Goal: Check status: Check status

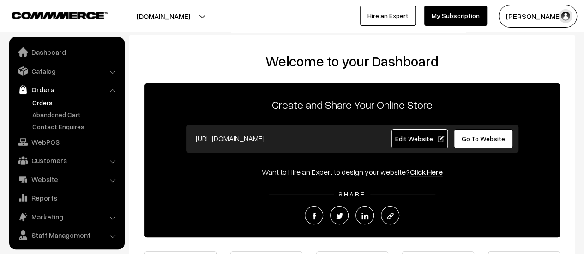
click at [40, 98] on link "Orders" at bounding box center [75, 103] width 91 height 10
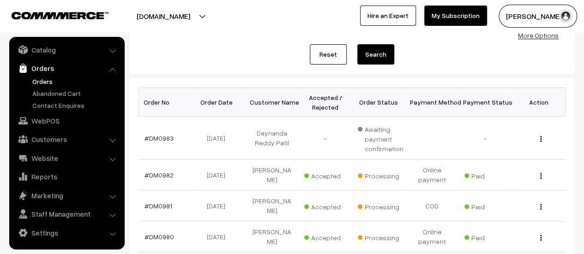
scroll to position [100, 0]
click at [162, 135] on link "#DM0983" at bounding box center [159, 139] width 29 height 8
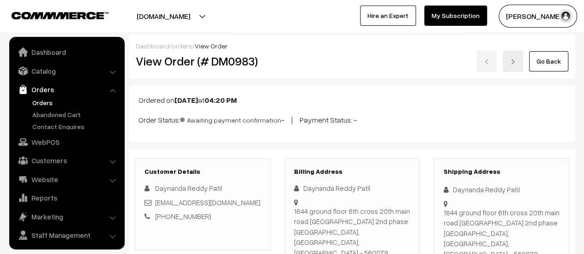
scroll to position [21, 0]
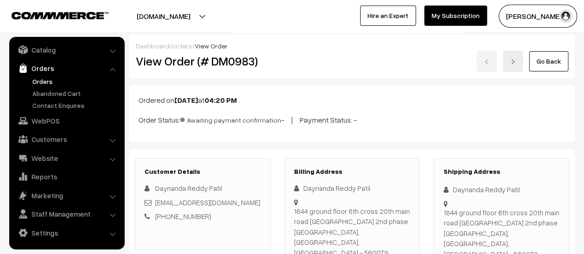
click at [42, 80] on link "Orders" at bounding box center [75, 82] width 91 height 10
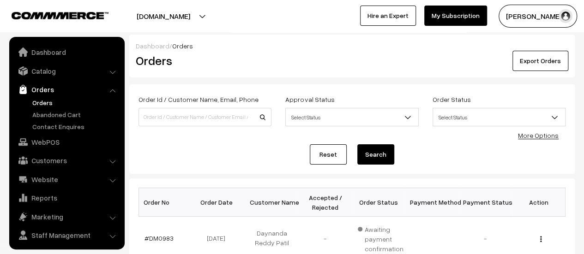
scroll to position [21, 0]
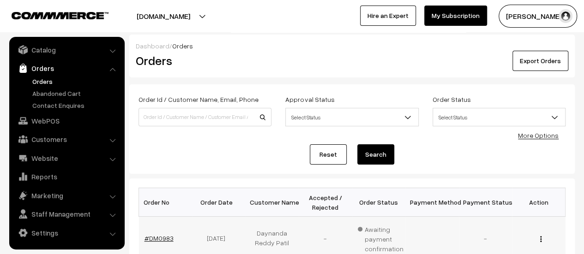
click at [162, 239] on link "#DM0983" at bounding box center [159, 239] width 29 height 8
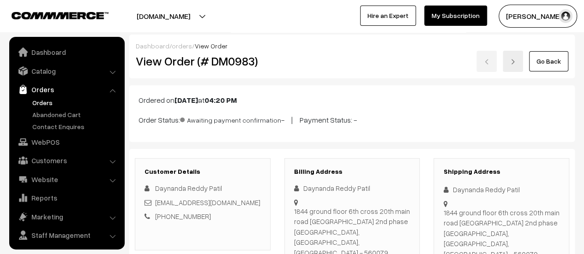
scroll to position [21, 0]
